Goal: Contribute content

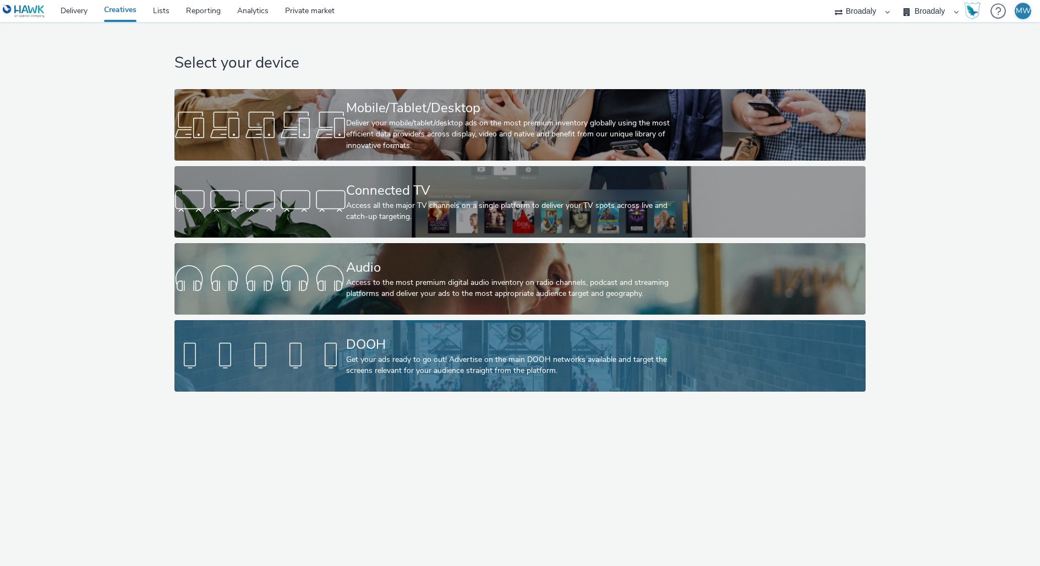
click at [378, 353] on div "DOOH" at bounding box center [517, 344] width 343 height 19
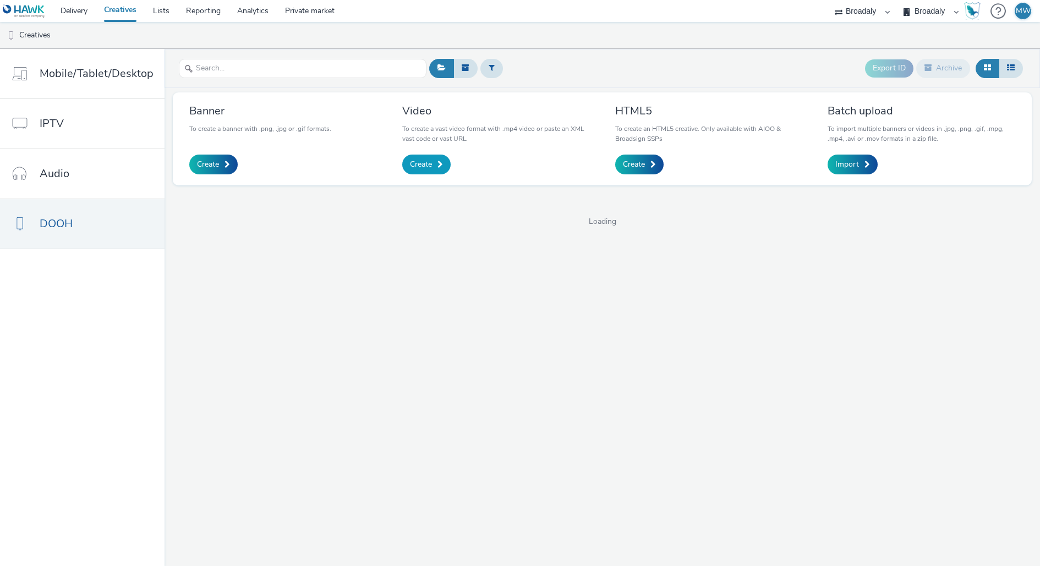
click at [418, 162] on span "Create" at bounding box center [421, 164] width 22 height 11
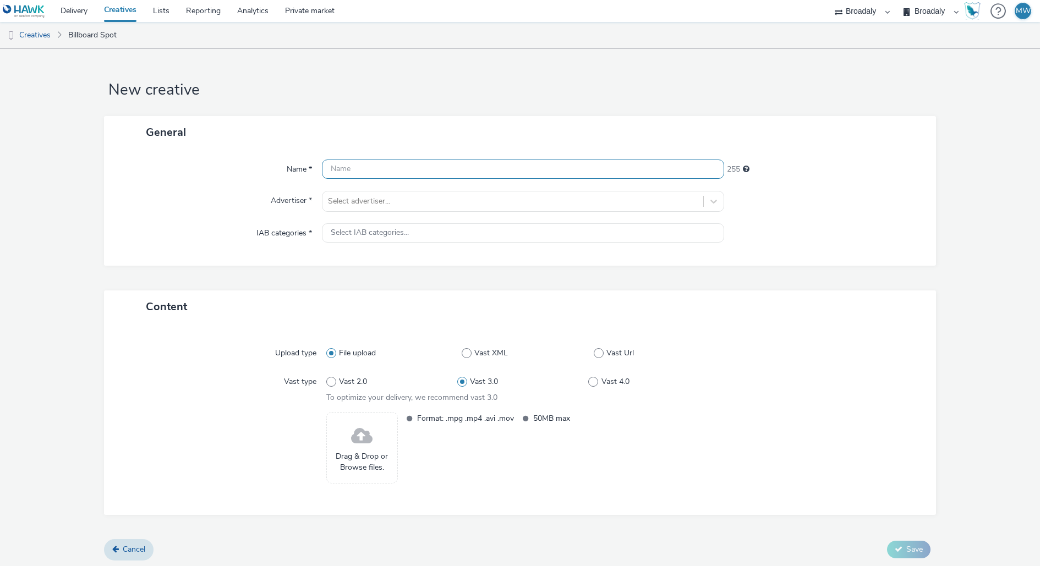
click at [388, 170] on input "text" at bounding box center [523, 169] width 402 height 19
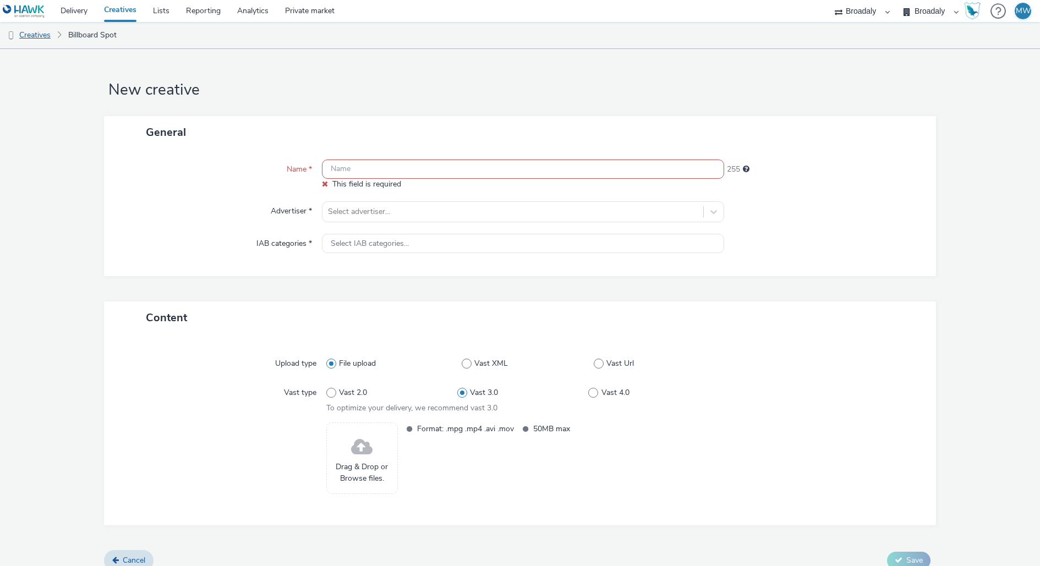
click at [25, 38] on link "Creatives" at bounding box center [28, 35] width 56 height 26
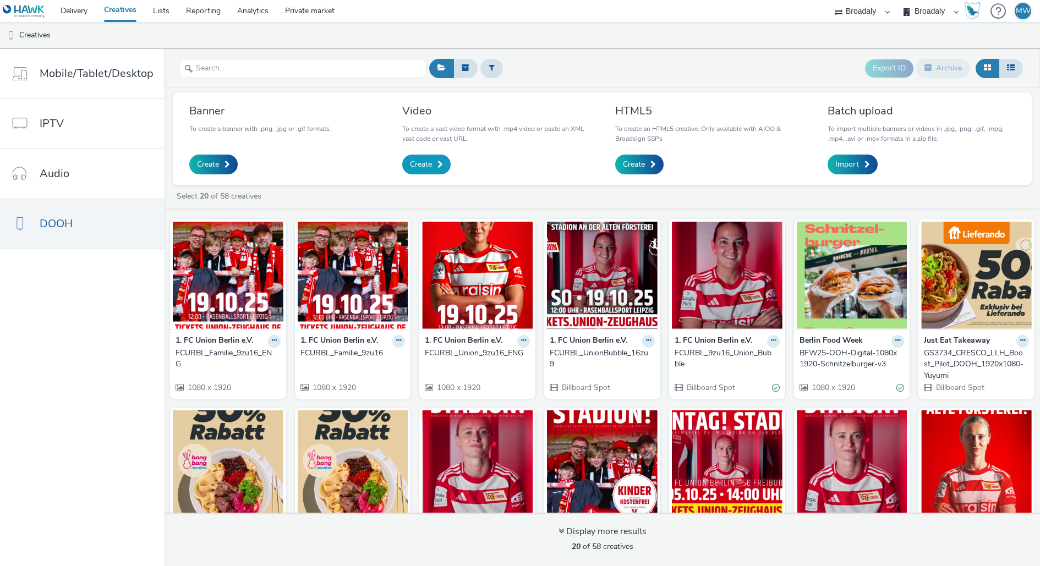
click at [433, 163] on link "Create" at bounding box center [426, 165] width 48 height 20
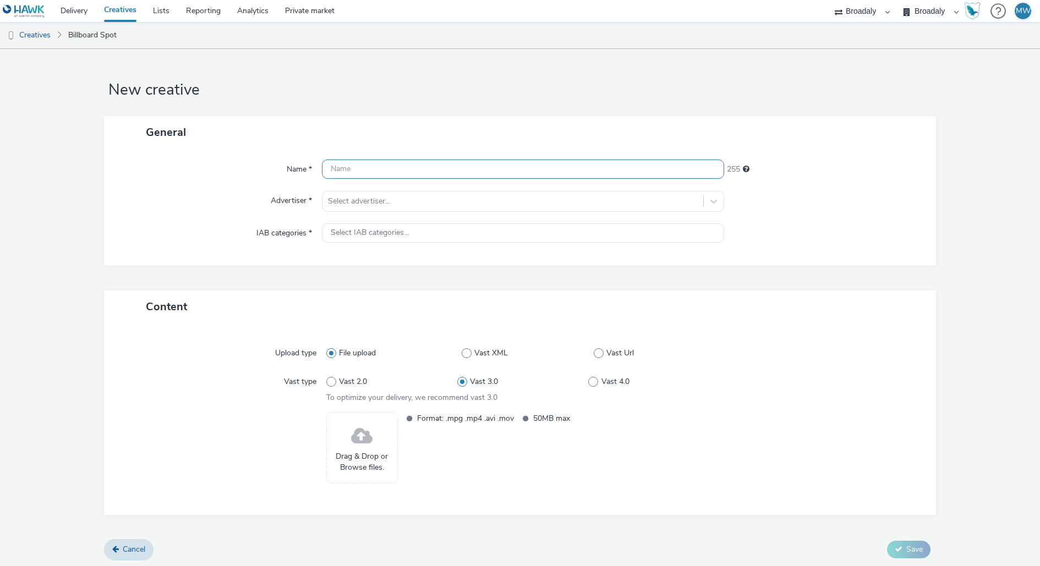
click at [405, 168] on input "text" at bounding box center [523, 169] width 402 height 19
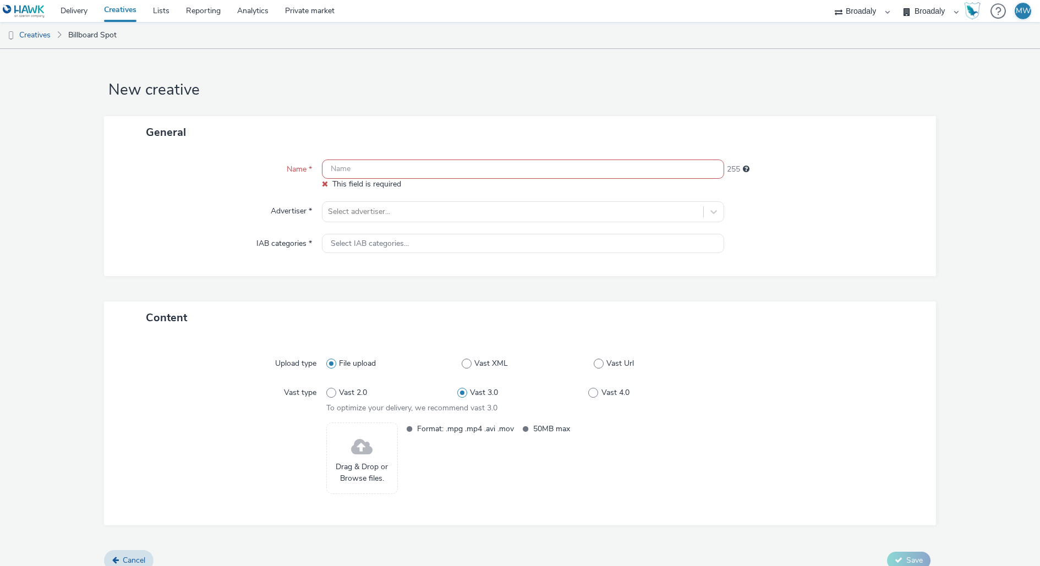
paste input "FCURBL_UnionBubble_6sec. (1)"
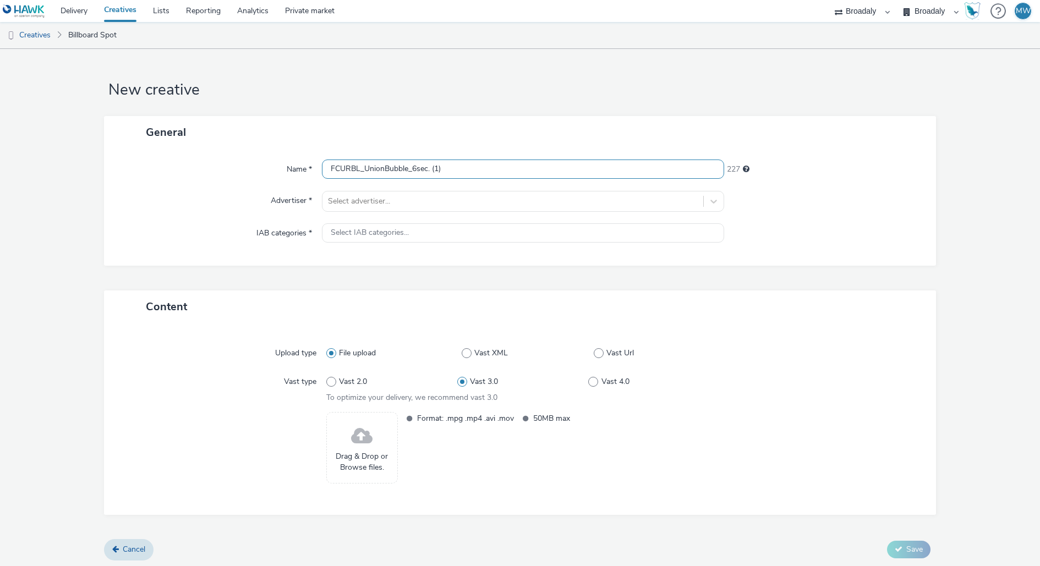
drag, startPoint x: 450, startPoint y: 171, endPoint x: 431, endPoint y: 172, distance: 19.3
click at [431, 172] on input "FCURBL_UnionBubble_6sec. (1)" at bounding box center [523, 169] width 402 height 19
type input "FCURBL_UnionBubble_6sec."
click at [415, 203] on div at bounding box center [513, 201] width 370 height 13
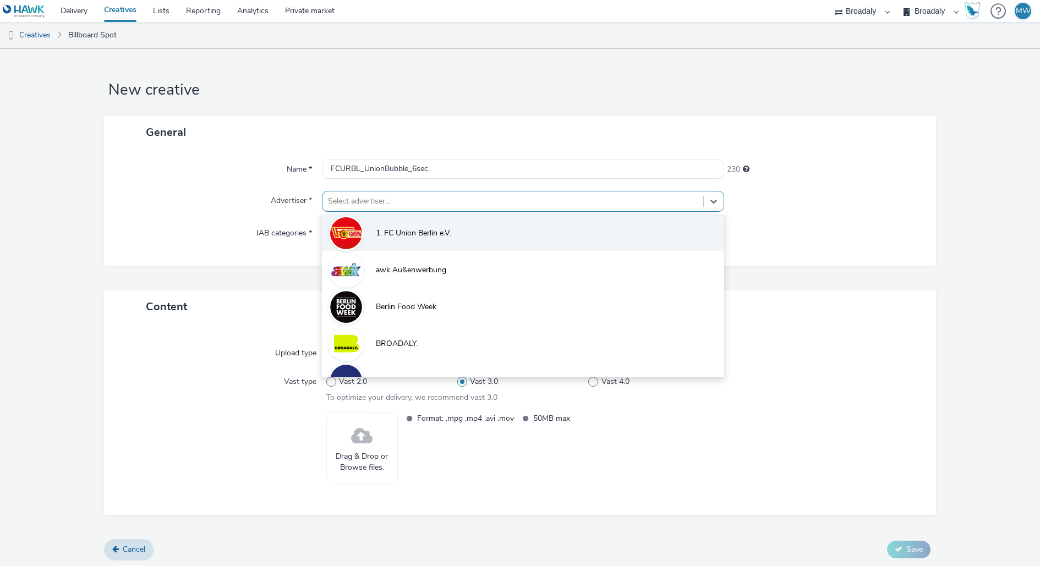
click at [412, 225] on li "1. FC Union Berlin e.V." at bounding box center [523, 232] width 402 height 37
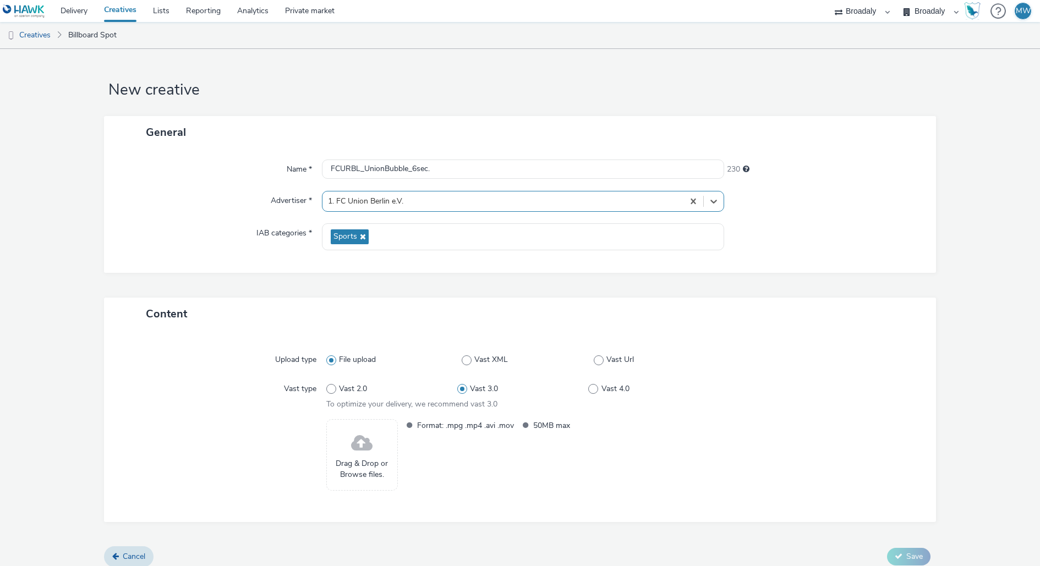
click at [364, 450] on span at bounding box center [361, 443] width 21 height 29
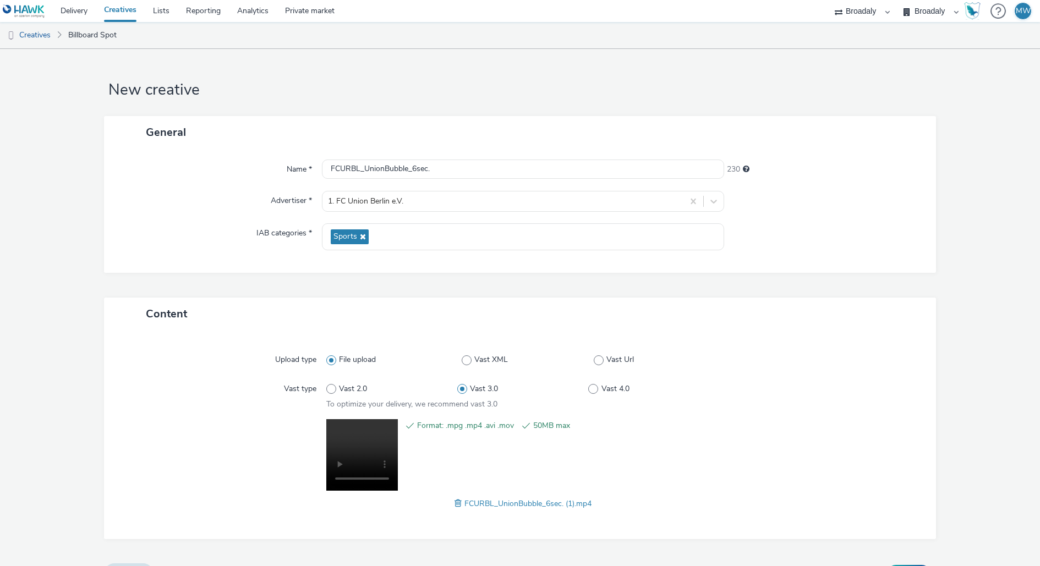
scroll to position [25, 0]
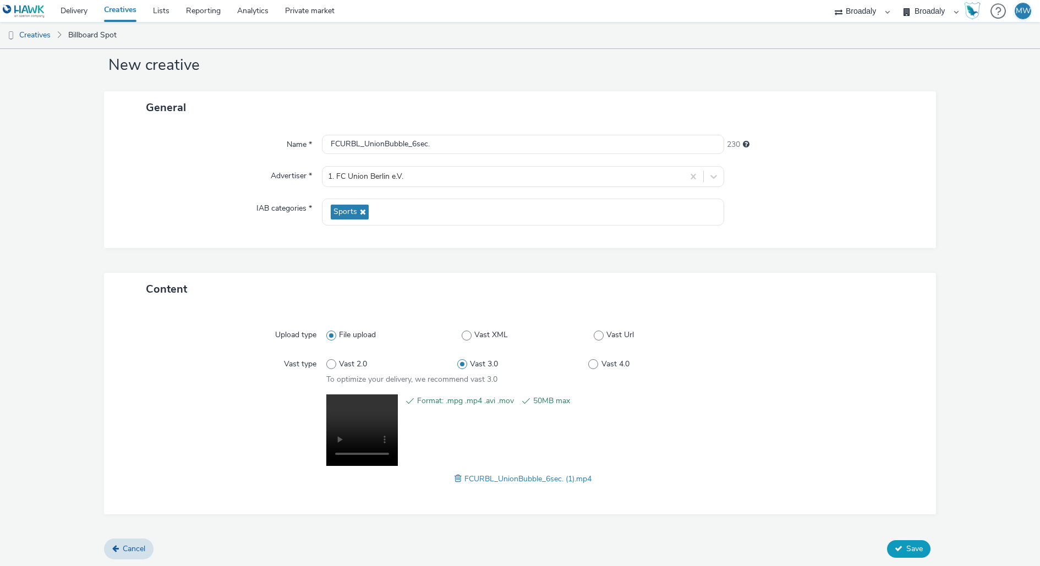
click at [895, 545] on icon at bounding box center [899, 549] width 8 height 8
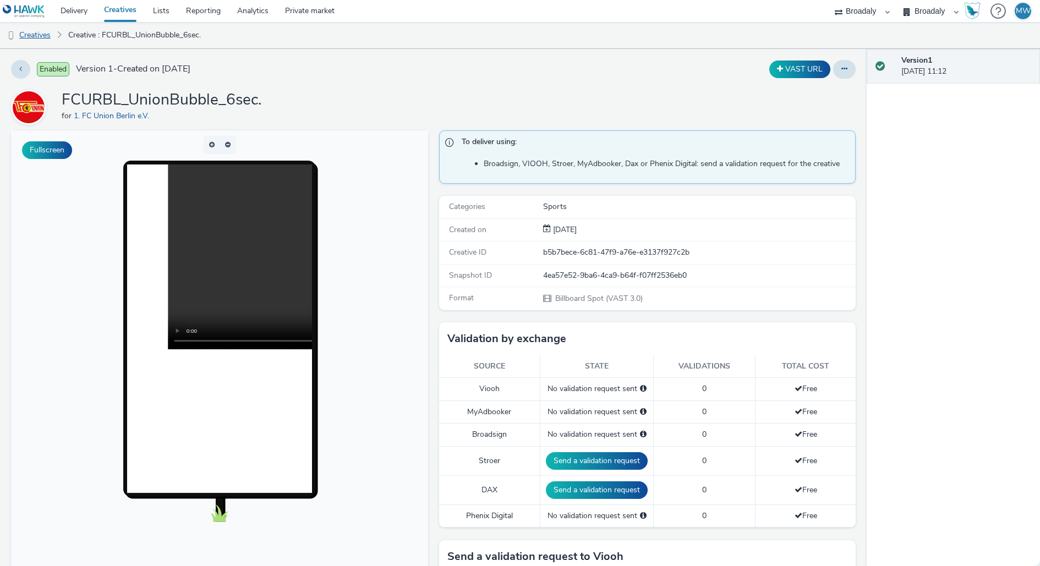
click at [39, 32] on link "Creatives" at bounding box center [28, 35] width 56 height 26
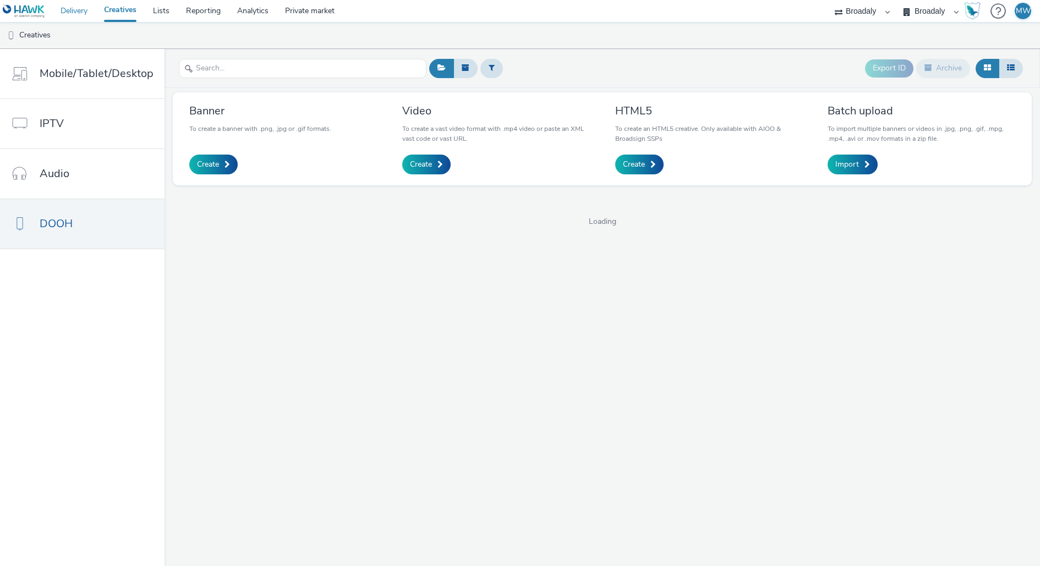
click at [67, 17] on link "Delivery" at bounding box center [73, 11] width 43 height 22
